Goal: Check status: Check status

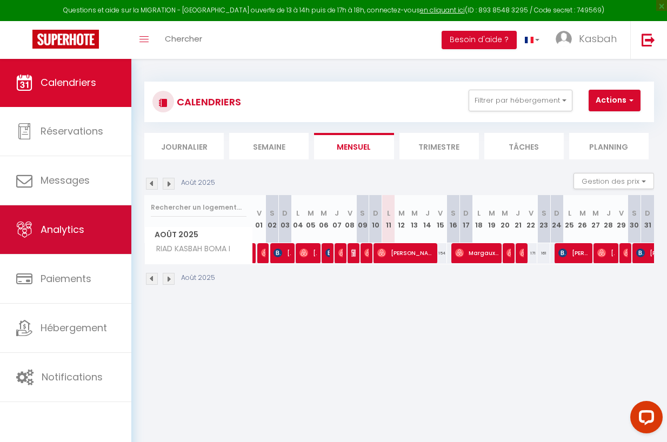
click at [64, 227] on span "Analytics" at bounding box center [63, 230] width 44 height 14
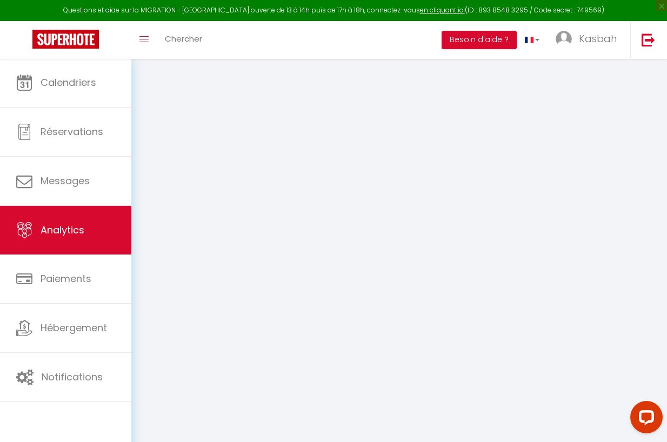
select select "2025"
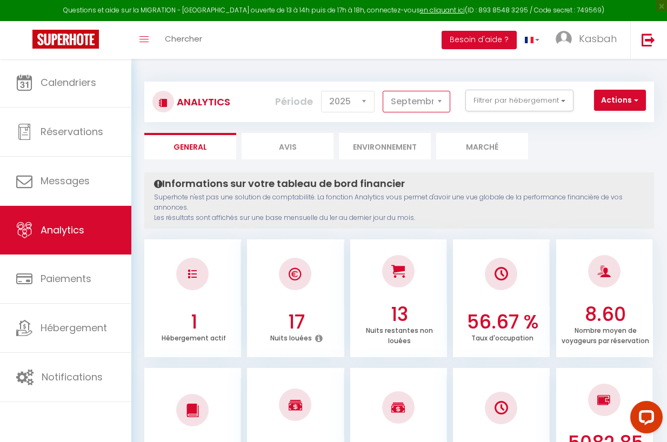
click at [418, 100] on select "[PERSON_NAME] Mars Avril Mai Juin Juillet Août Septembre Octobre Novembre Décem…" at bounding box center [416, 102] width 68 height 22
click at [413, 102] on select "[PERSON_NAME] Mars Avril Mai Juin Juillet Août Septembre Octobre Novembre Décem…" at bounding box center [416, 102] width 68 height 22
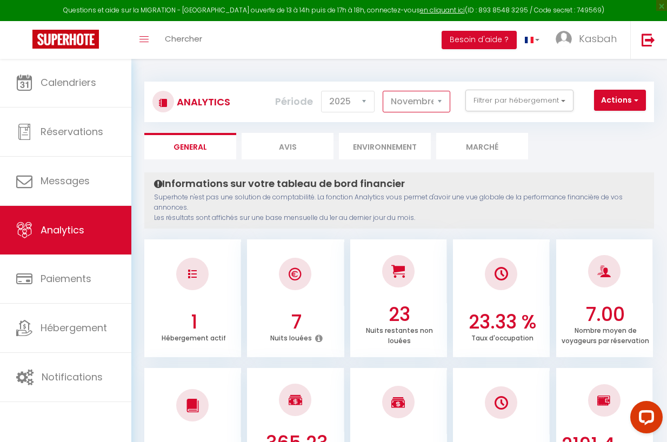
click at [416, 103] on select "[PERSON_NAME] Mars Avril Mai Juin Juillet Août Septembre Octobre Novembre Décem…" at bounding box center [416, 102] width 68 height 22
select select "12"
click at [340, 97] on select "2014 2015 2016 2017 2018 2019 2020 2021 2022 2023 2024 2025 2026 2027" at bounding box center [347, 102] width 53 height 22
select select "2026"
select select "2"
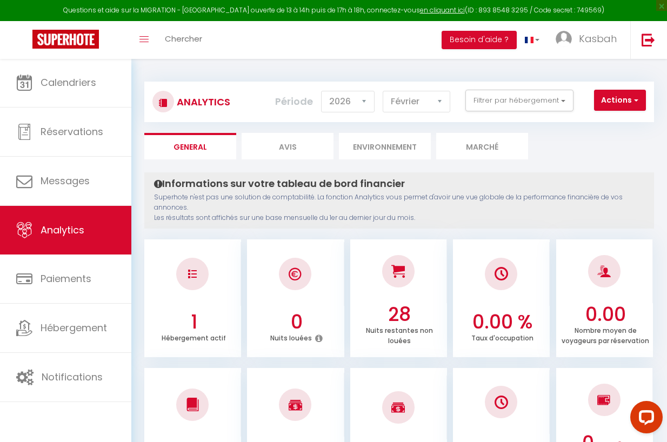
click at [214, 41] on div "Toggle menubar Chercher BUTTON Besoin d'aide ? Kasbah Paramètres Équipe" at bounding box center [368, 40] width 580 height 38
click at [185, 38] on span "Chercher" at bounding box center [183, 38] width 37 height 11
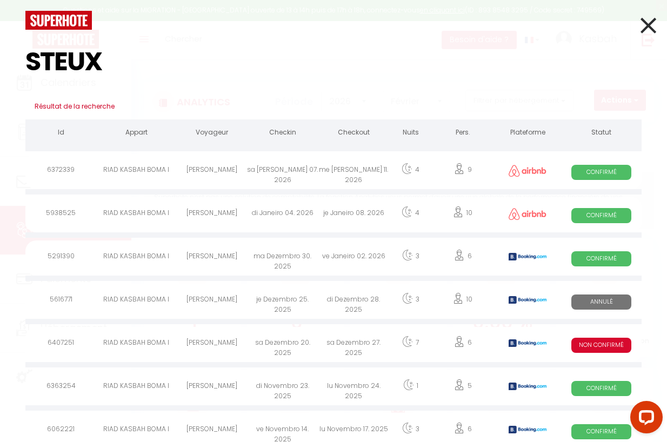
type input "STEUX"
click at [647, 23] on icon at bounding box center [648, 25] width 16 height 27
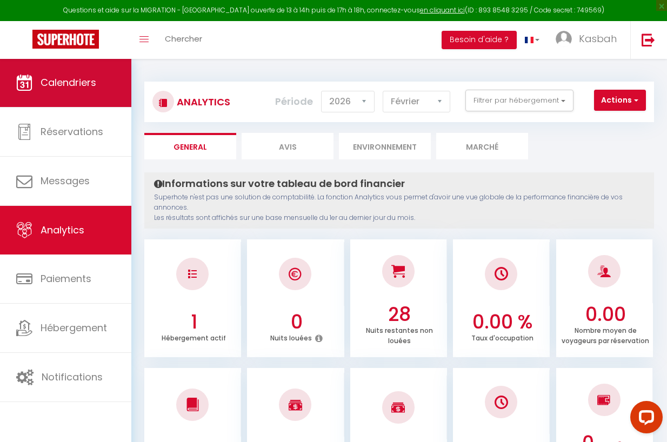
click at [77, 96] on link "Calendriers" at bounding box center [65, 82] width 131 height 49
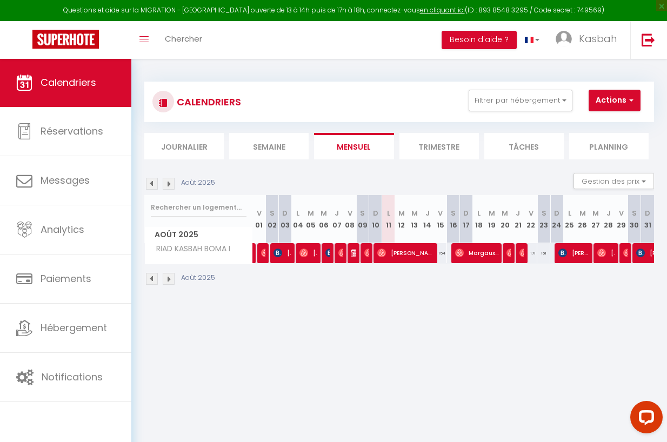
click at [167, 183] on img at bounding box center [169, 184] width 12 height 12
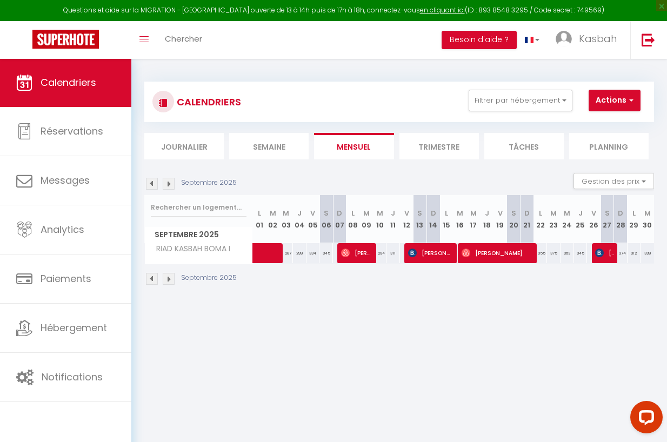
click at [167, 183] on img at bounding box center [169, 184] width 12 height 12
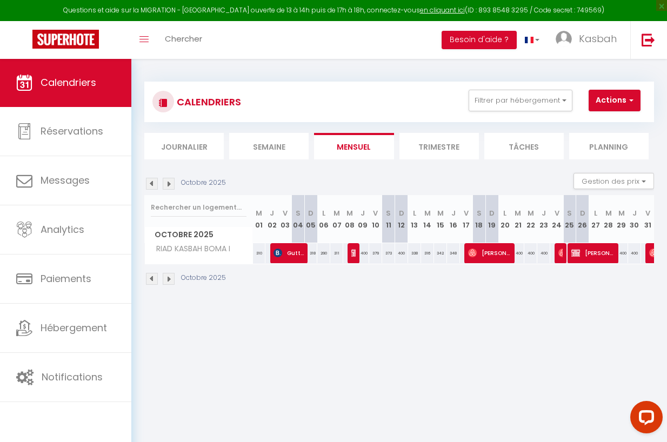
click at [167, 183] on img at bounding box center [169, 184] width 12 height 12
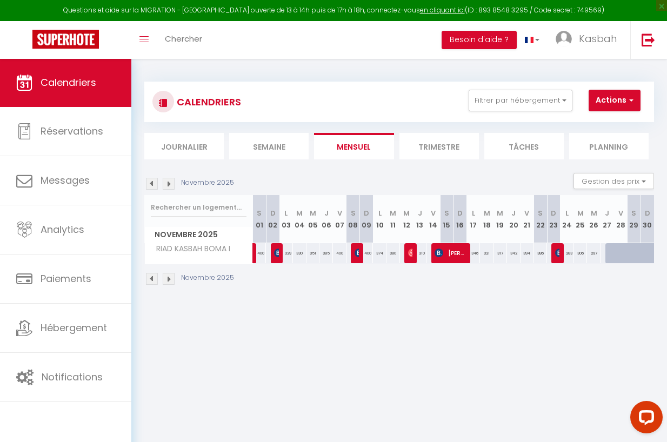
click at [273, 255] on div at bounding box center [278, 253] width 14 height 21
click at [277, 253] on img at bounding box center [278, 252] width 9 height 9
select select "OK"
select select "KO"
select select "0"
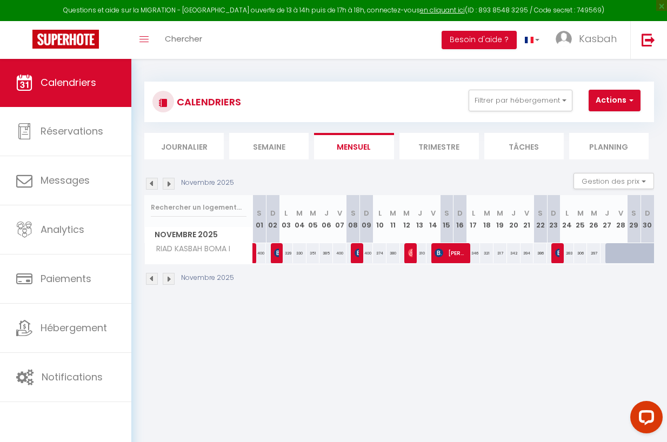
select select "0"
select select "1"
select select
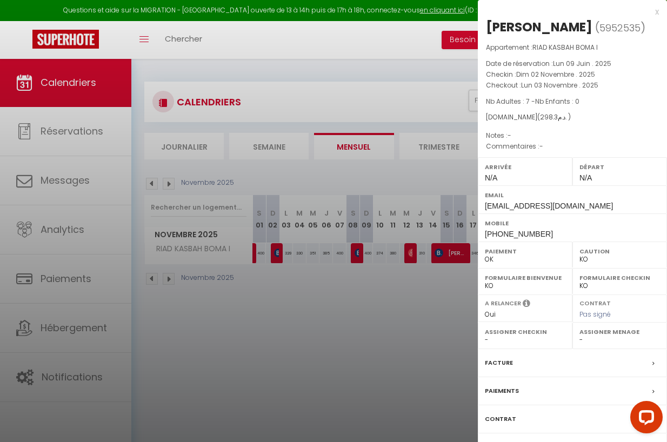
click at [656, 12] on div "x" at bounding box center [568, 11] width 181 height 13
